Goal: Find specific page/section

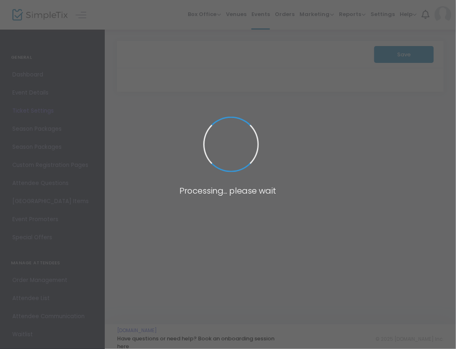
scroll to position [1, 0]
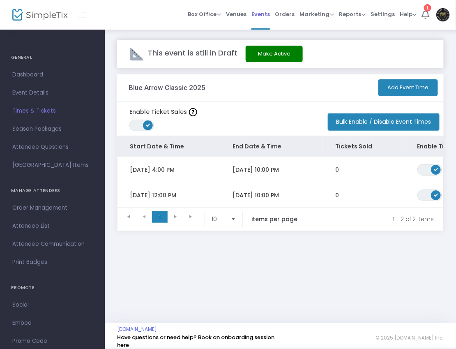
click at [262, 12] on span "Events" at bounding box center [261, 14] width 18 height 21
